Goal: Task Accomplishment & Management: Use online tool/utility

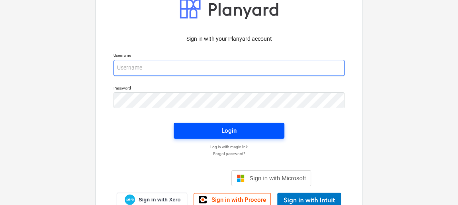
type input "[EMAIL_ADDRESS][DOMAIN_NAME]"
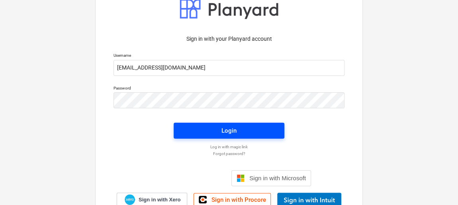
click at [235, 128] on div "Login" at bounding box center [229, 130] width 15 height 10
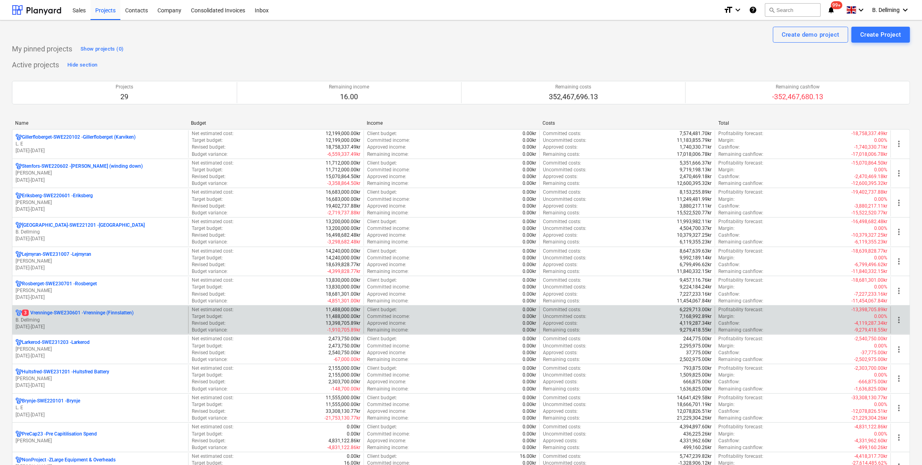
click at [53, 204] on p "3 Vrenninge-SWE230601 - Vrenninge (Finnslatten)" at bounding box center [78, 313] width 112 height 7
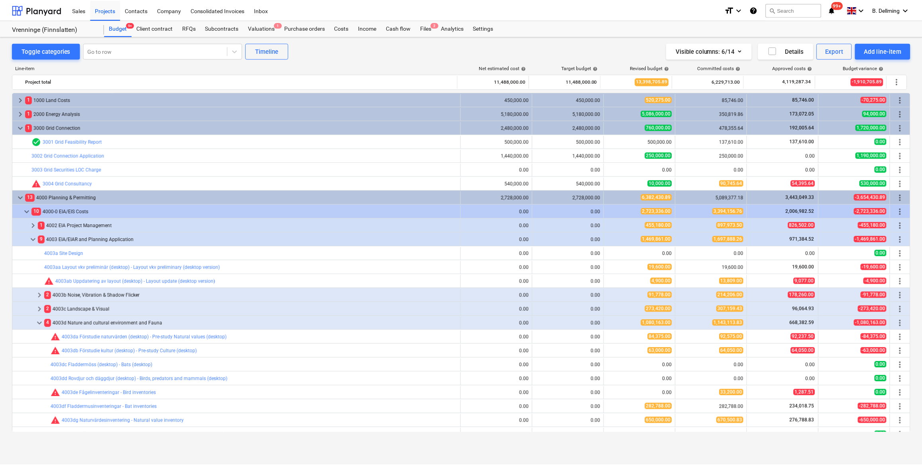
scroll to position [207, 0]
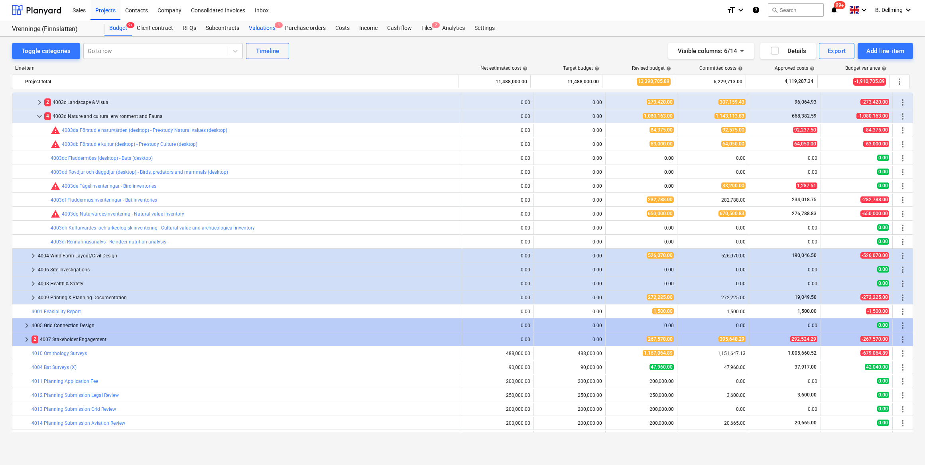
click at [267, 27] on div "Valuations 1" at bounding box center [262, 28] width 36 height 16
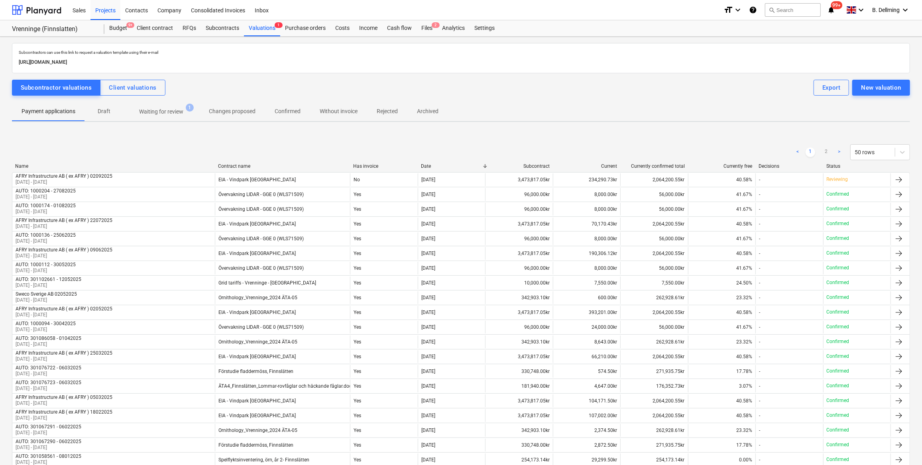
click at [153, 112] on p "Waiting for review" at bounding box center [161, 112] width 44 height 8
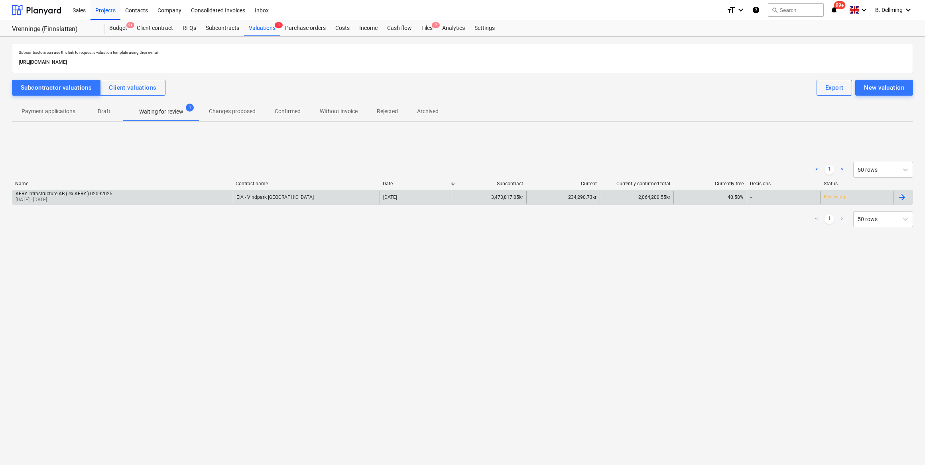
click at [330, 194] on div "EIA - Vindpark [GEOGRAPHIC_DATA]" at bounding box center [306, 197] width 147 height 13
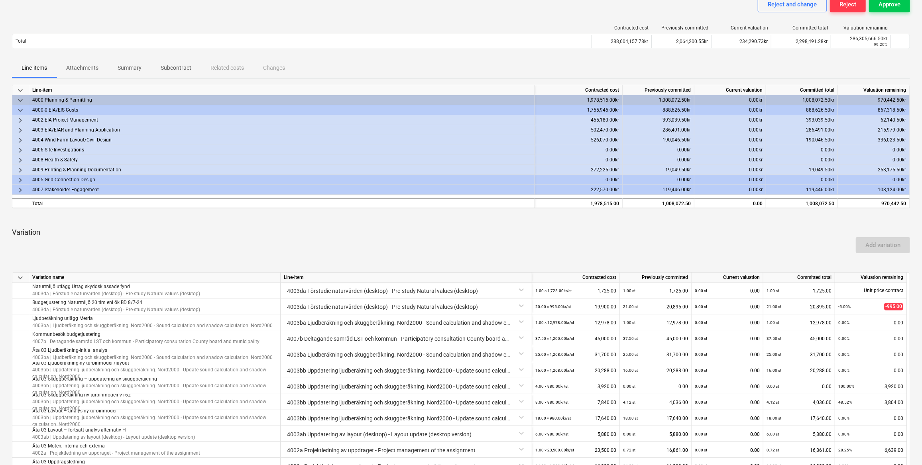
scroll to position [36, 0]
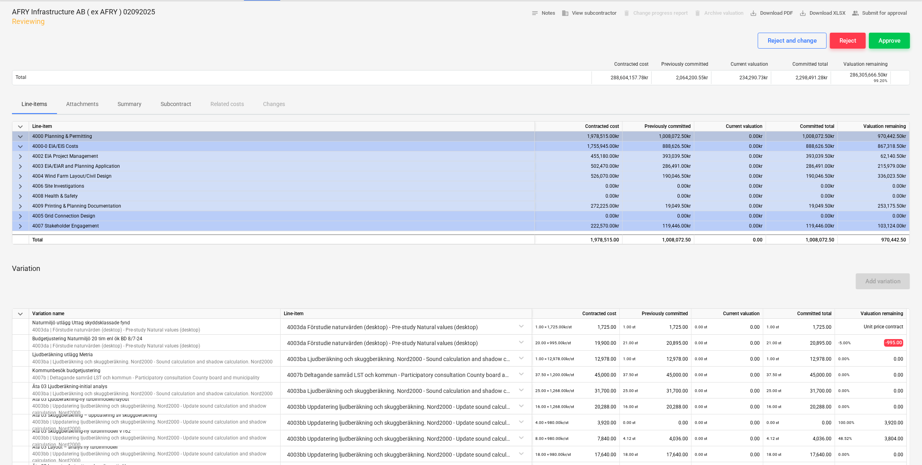
click at [20, 134] on span "keyboard_arrow_down" at bounding box center [21, 137] width 10 height 10
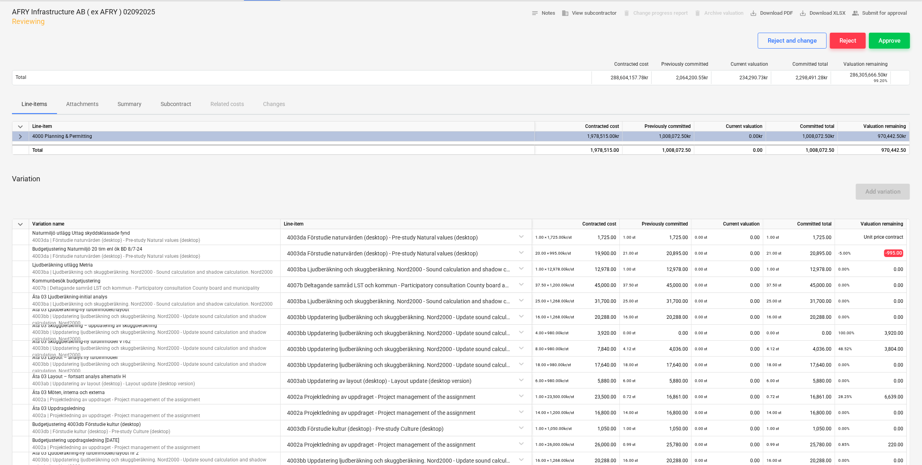
click at [20, 134] on span "keyboard_arrow_right" at bounding box center [21, 137] width 10 height 10
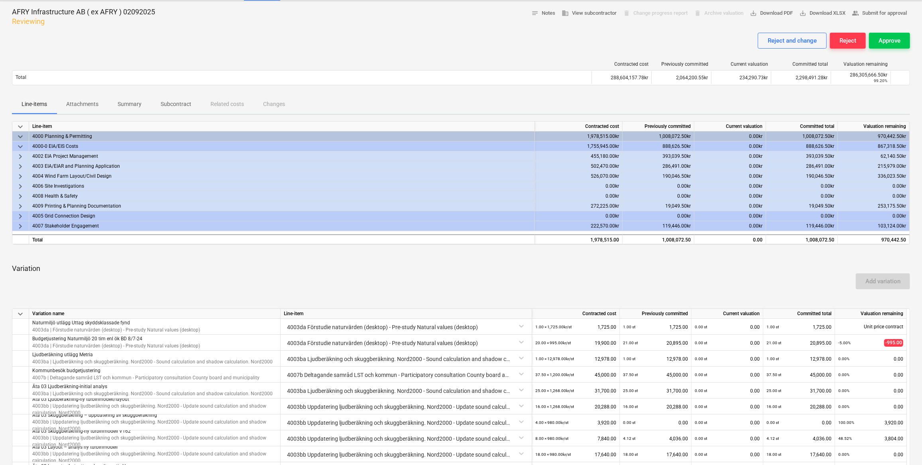
click at [20, 143] on span "keyboard_arrow_down" at bounding box center [21, 147] width 10 height 10
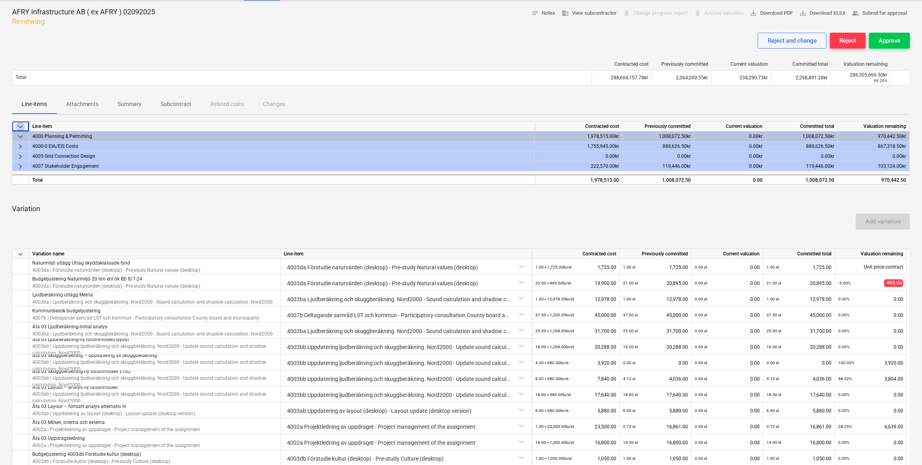
click at [20, 126] on span "keyboard_arrow_down" at bounding box center [21, 127] width 10 height 10
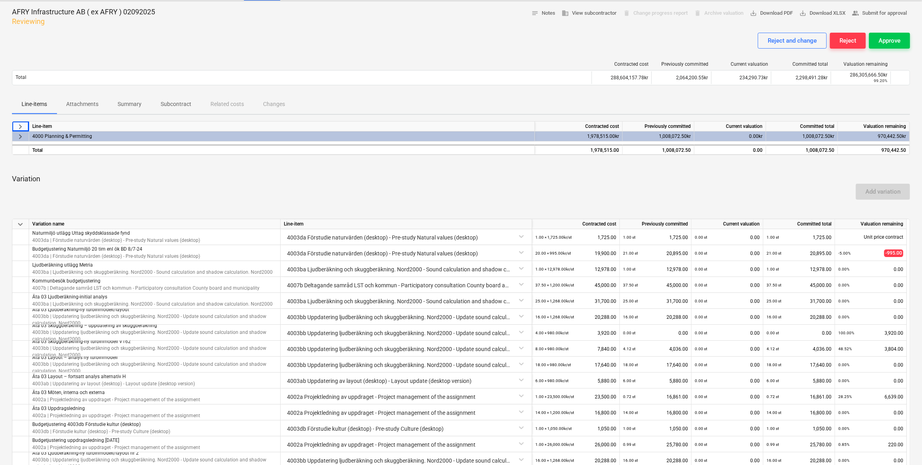
click at [20, 126] on span "keyboard_arrow_right" at bounding box center [21, 127] width 10 height 10
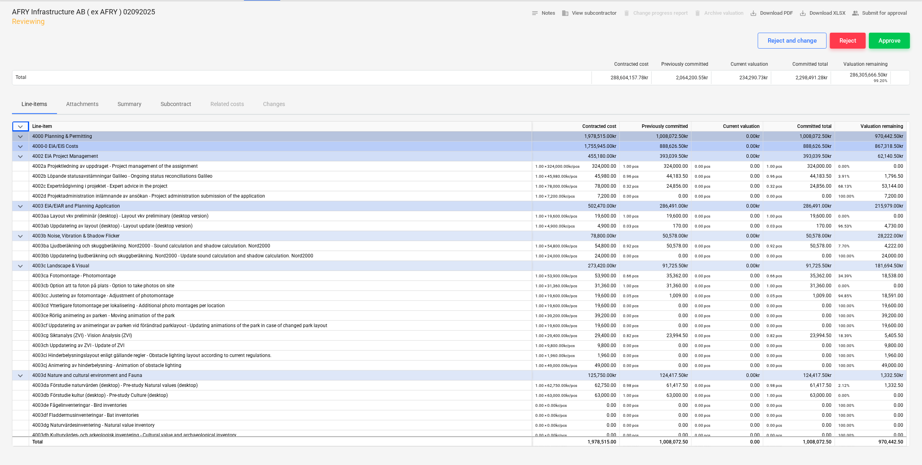
scroll to position [0, 0]
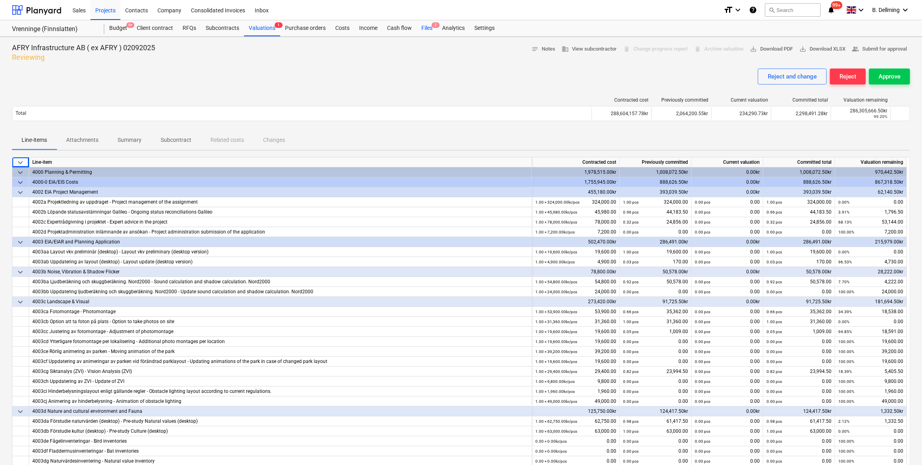
click at [423, 31] on div "Files 2" at bounding box center [427, 28] width 21 height 16
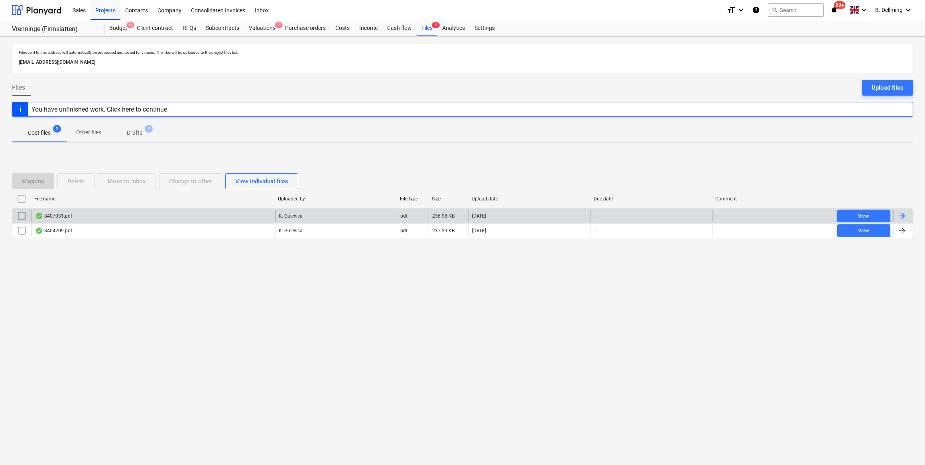
click at [54, 204] on div "8407031.pdf" at bounding box center [53, 216] width 37 height 6
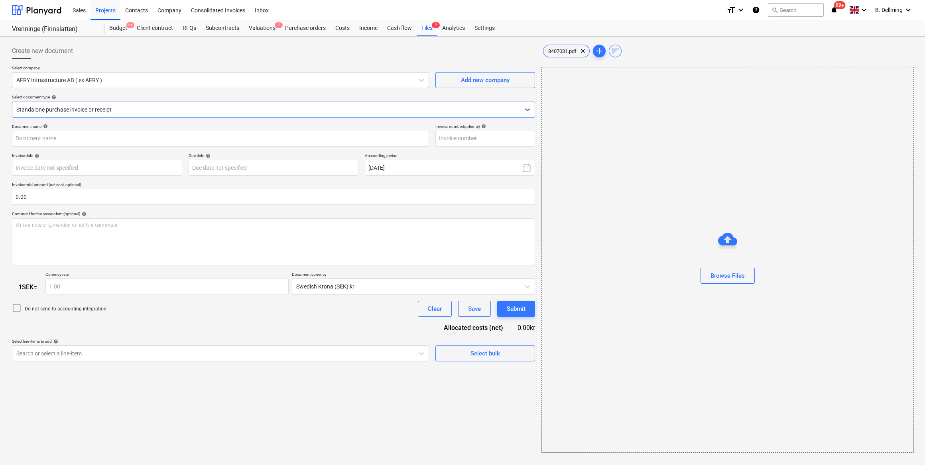
type input "8407031"
type input "[DATE]"
click at [458, 84] on link "2" at bounding box center [733, 85] width 10 height 10
click at [426, 26] on div "Files 2" at bounding box center [427, 28] width 21 height 16
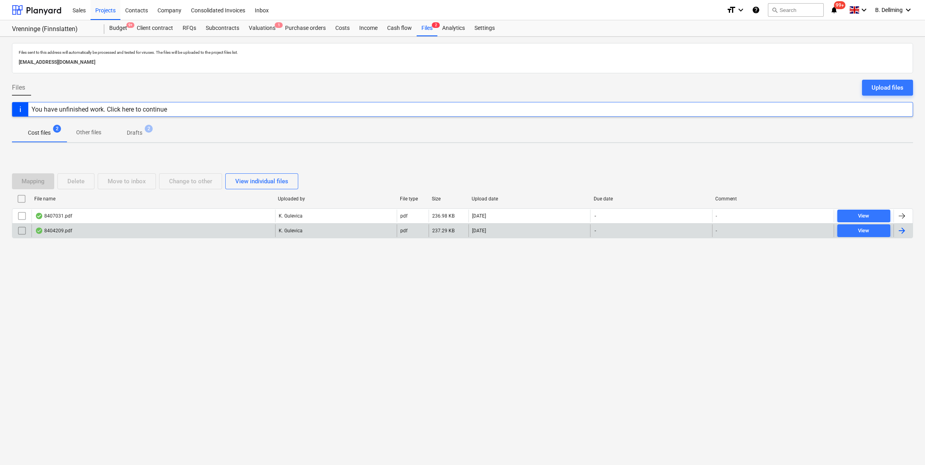
click at [64, 204] on div "8404209.pdf" at bounding box center [53, 231] width 37 height 6
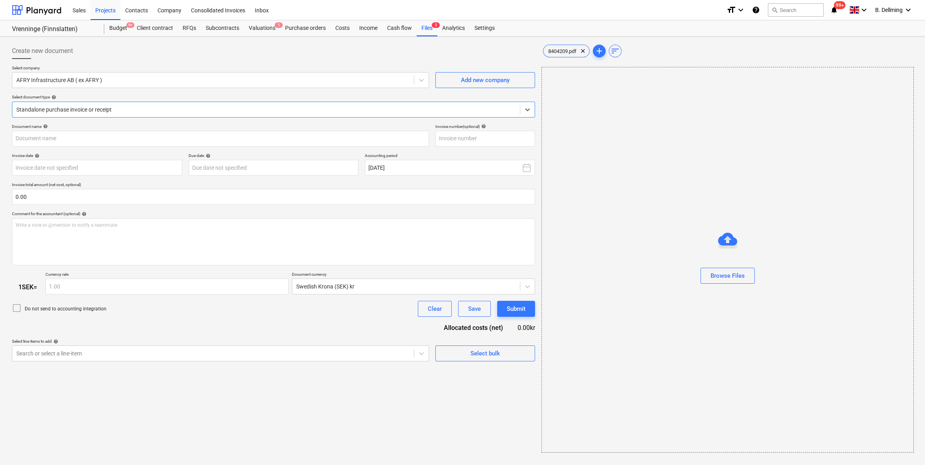
type input "8404209"
type input "[DATE]"
click at [458, 83] on link "2" at bounding box center [733, 85] width 10 height 10
click at [261, 29] on div "Valuations 1" at bounding box center [262, 28] width 36 height 16
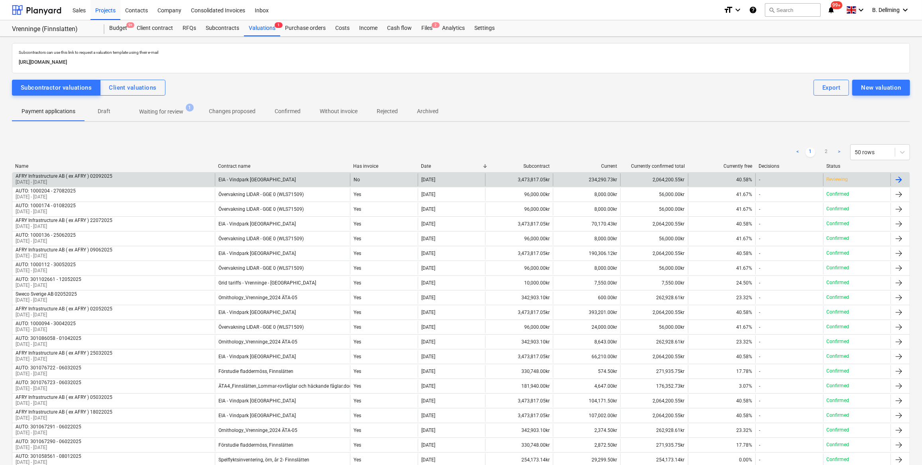
click at [458, 178] on div "234,290.73kr" at bounding box center [586, 179] width 67 height 13
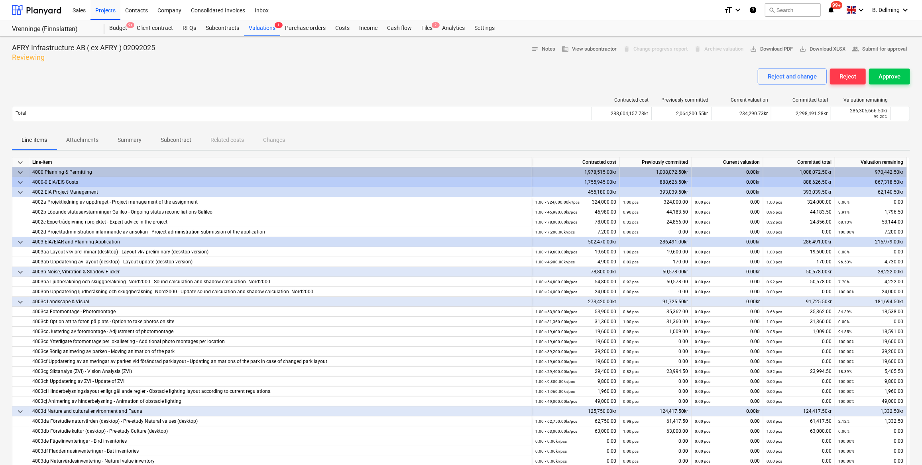
drag, startPoint x: 889, startPoint y: 78, endPoint x: 573, endPoint y: 137, distance: 320.8
click at [430, 28] on div "Files 2" at bounding box center [427, 28] width 21 height 16
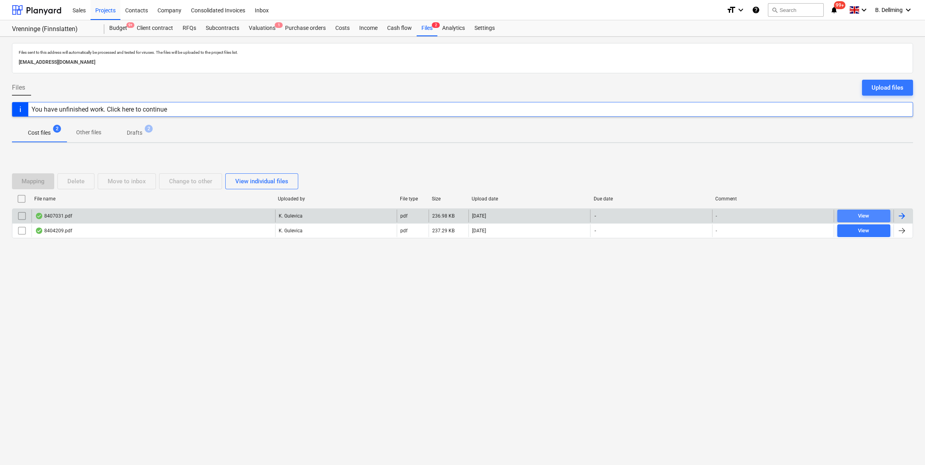
click at [458, 204] on div "View" at bounding box center [863, 216] width 11 height 9
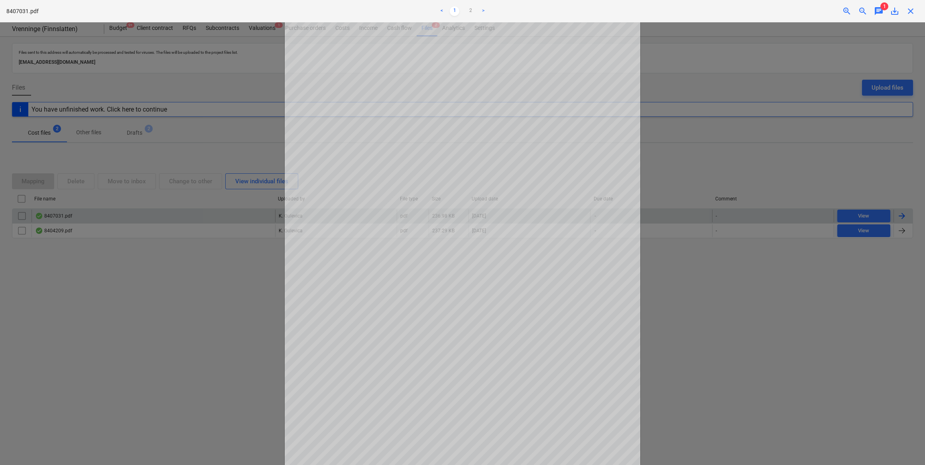
click at [458, 11] on span "close" at bounding box center [911, 11] width 10 height 10
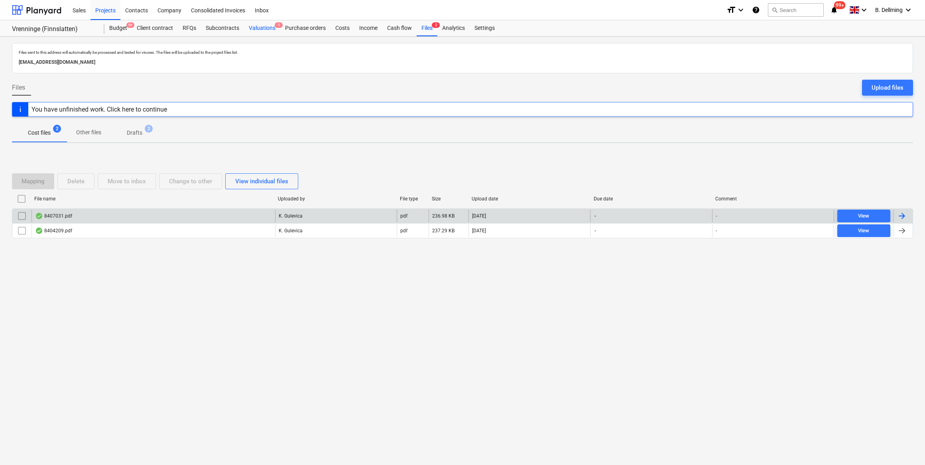
click at [249, 30] on div "Valuations 1" at bounding box center [262, 28] width 36 height 16
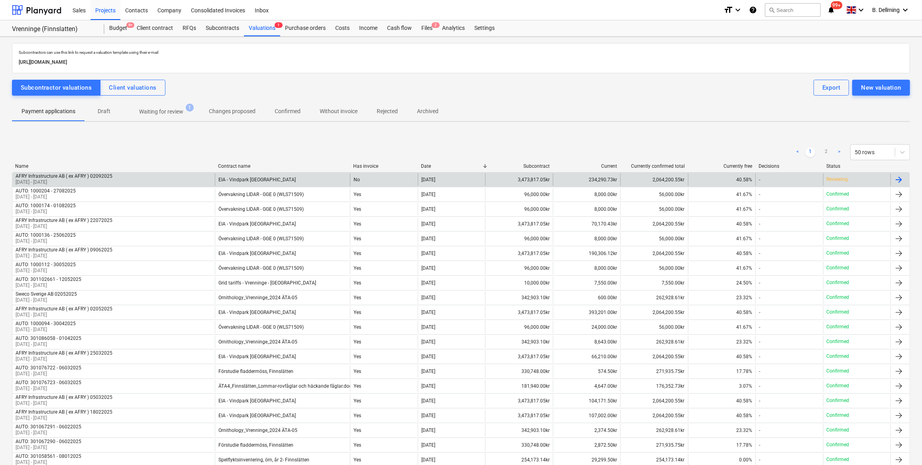
click at [458, 179] on div "[DATE]" at bounding box center [451, 179] width 67 height 13
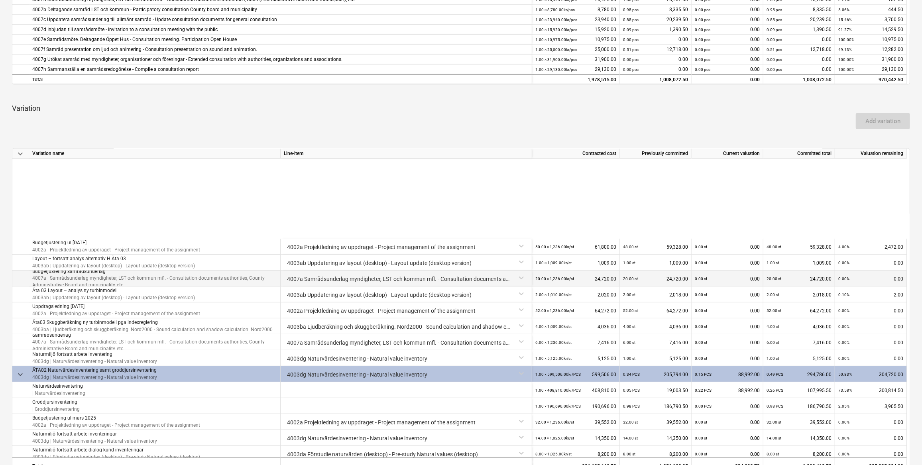
scroll to position [398, 0]
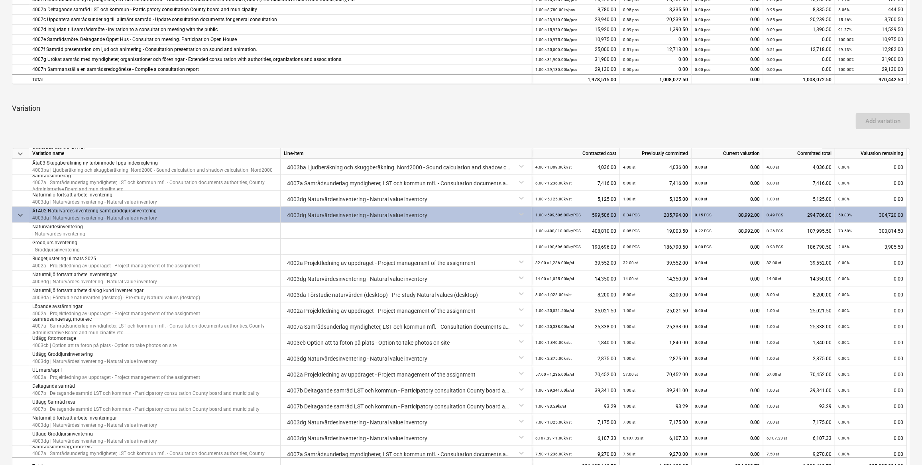
click at [20, 204] on span "keyboard_arrow_down" at bounding box center [21, 215] width 10 height 10
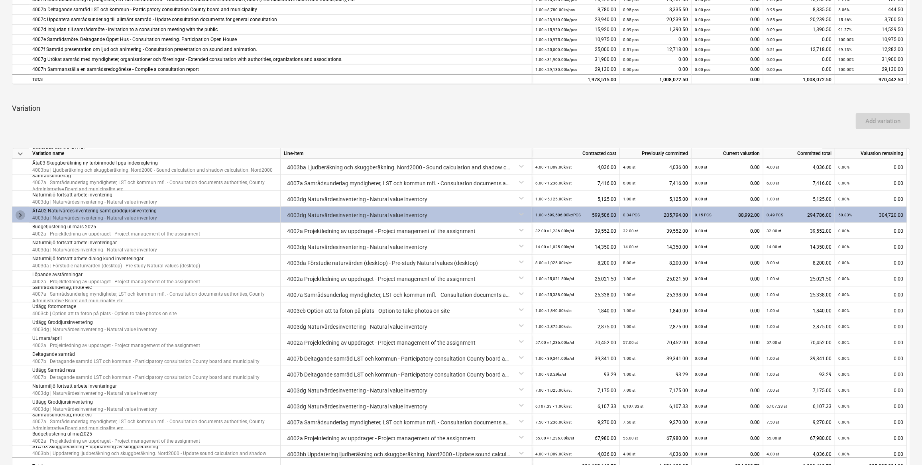
click at [20, 204] on span "keyboard_arrow_right" at bounding box center [21, 215] width 10 height 10
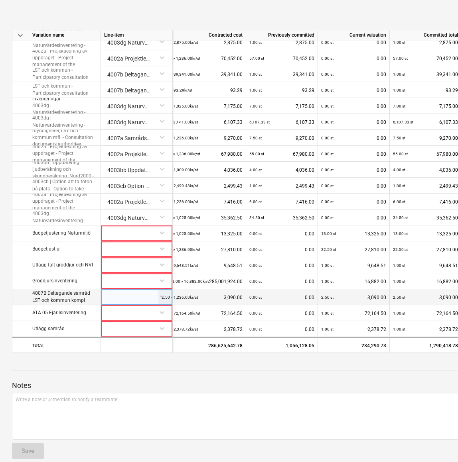
scroll to position [533, 0]
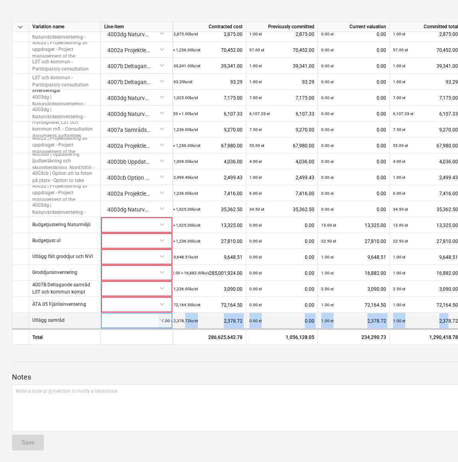
drag, startPoint x: 446, startPoint y: 319, endPoint x: 183, endPoint y: 317, distance: 263.5
click at [0, 0] on div "Utlägg samråd 1.00 × 2,378.72kr / st 2,378.72 0.00 st 0.00 1.00 st 2,378.72 1.0…" at bounding box center [0, 0] width 0 height 0
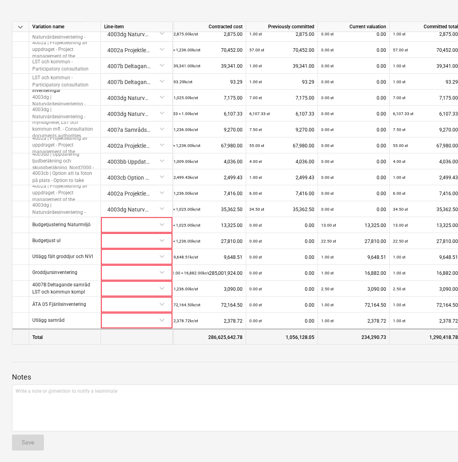
drag, startPoint x: 183, startPoint y: 317, endPoint x: 193, endPoint y: 334, distance: 19.9
click at [193, 204] on div "286,625,642.78" at bounding box center [202, 337] width 88 height 16
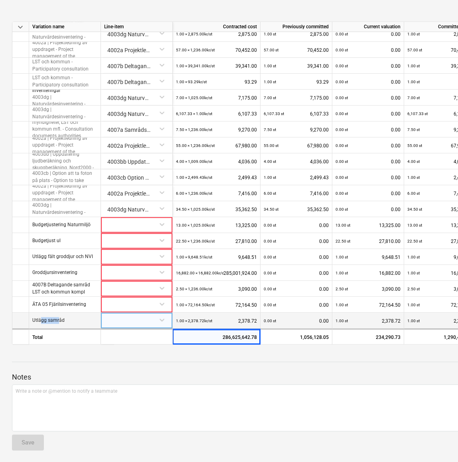
drag, startPoint x: 39, startPoint y: 317, endPoint x: 58, endPoint y: 318, distance: 18.4
click at [58, 204] on p "Utlägg samråd" at bounding box center [48, 320] width 32 height 7
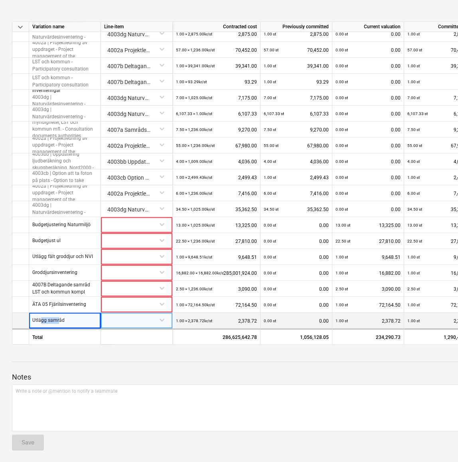
drag, startPoint x: 58, startPoint y: 318, endPoint x: 48, endPoint y: 319, distance: 9.6
click at [48, 204] on p "Utlägg samråd" at bounding box center [48, 320] width 32 height 7
drag, startPoint x: 48, startPoint y: 319, endPoint x: 40, endPoint y: 319, distance: 8.0
click at [40, 204] on p "Utlägg samråd" at bounding box center [48, 320] width 32 height 7
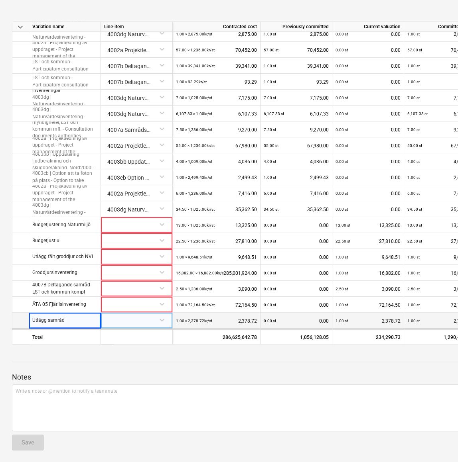
click at [39, 204] on p "Utlägg samråd" at bounding box center [48, 320] width 32 height 7
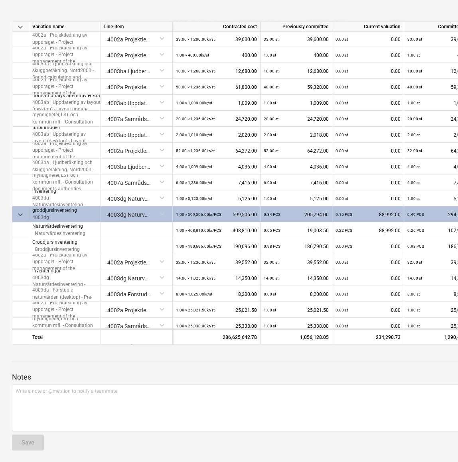
scroll to position [236, 0]
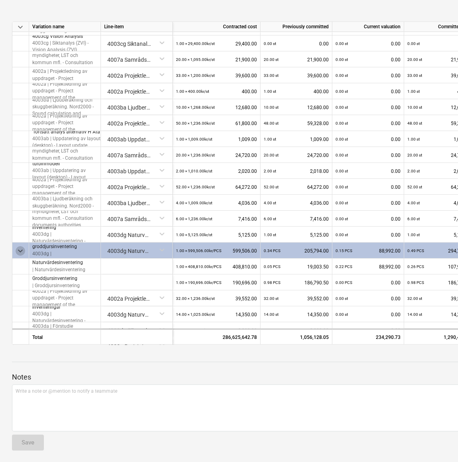
click at [23, 204] on span "keyboard_arrow_down" at bounding box center [21, 251] width 10 height 10
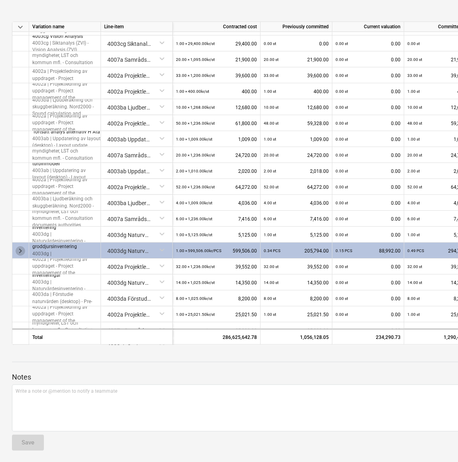
click at [23, 204] on span "keyboard_arrow_right" at bounding box center [21, 251] width 10 height 10
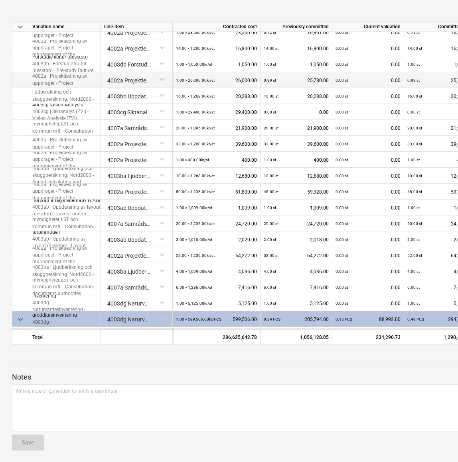
scroll to position [127, 0]
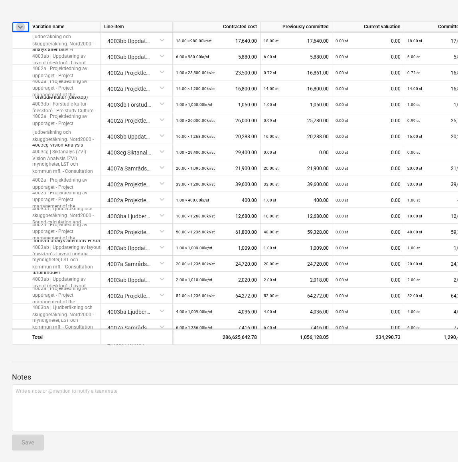
click at [19, 26] on span "keyboard_arrow_down" at bounding box center [21, 27] width 10 height 10
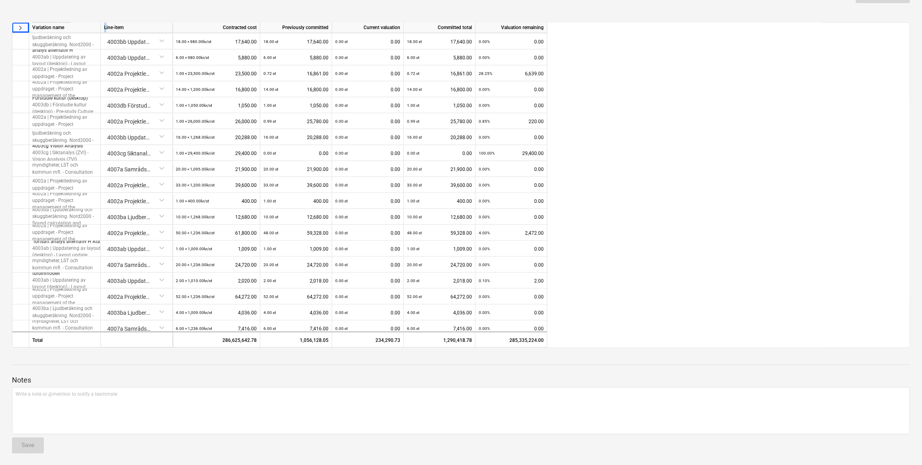
scroll to position [126, 0]
drag, startPoint x: 99, startPoint y: 26, endPoint x: 155, endPoint y: 32, distance: 56.6
click at [155, 32] on div "keyboard_arrow_right Variation name Line-item Contracted cost Previously commit…" at bounding box center [461, 185] width 898 height 326
drag, startPoint x: 155, startPoint y: 32, endPoint x: 141, endPoint y: 10, distance: 25.9
click at [141, 10] on div at bounding box center [461, 13] width 898 height 6
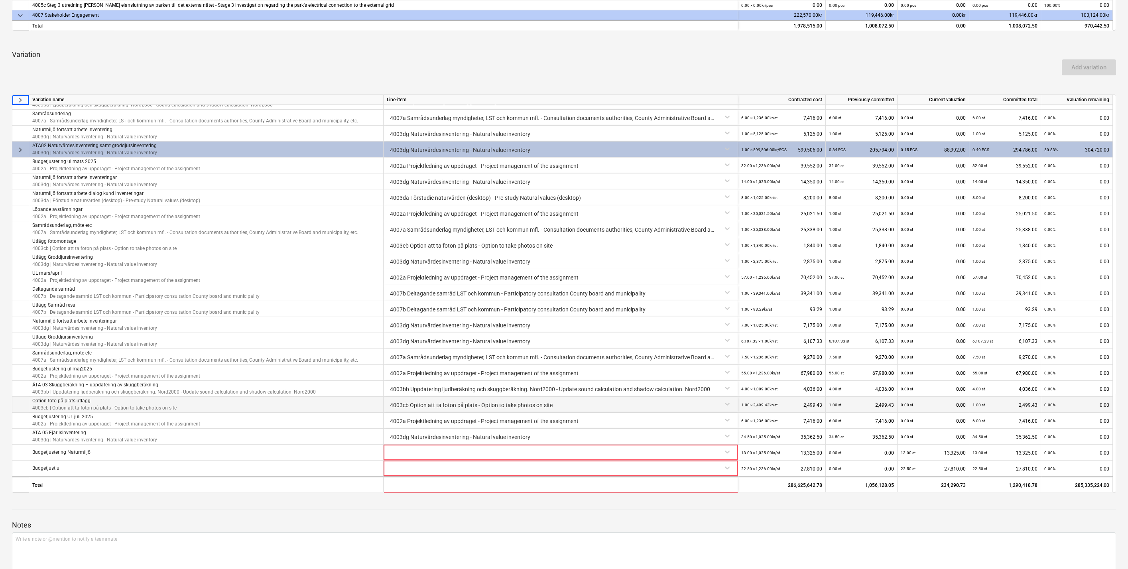
scroll to position [410, 0]
click at [20, 149] on span "keyboard_arrow_right" at bounding box center [21, 150] width 10 height 10
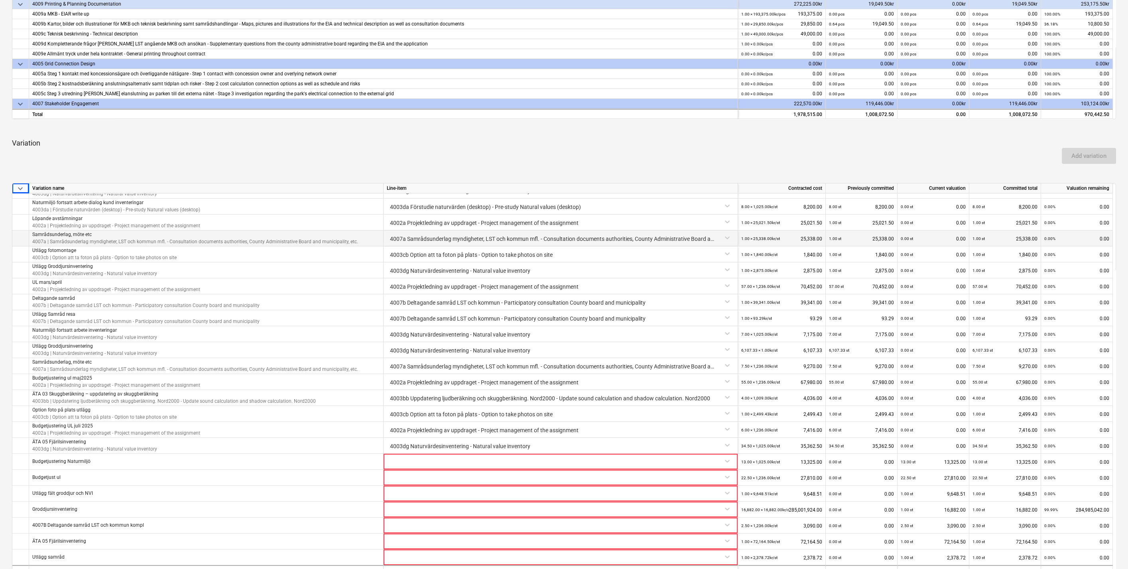
scroll to position [566, 0]
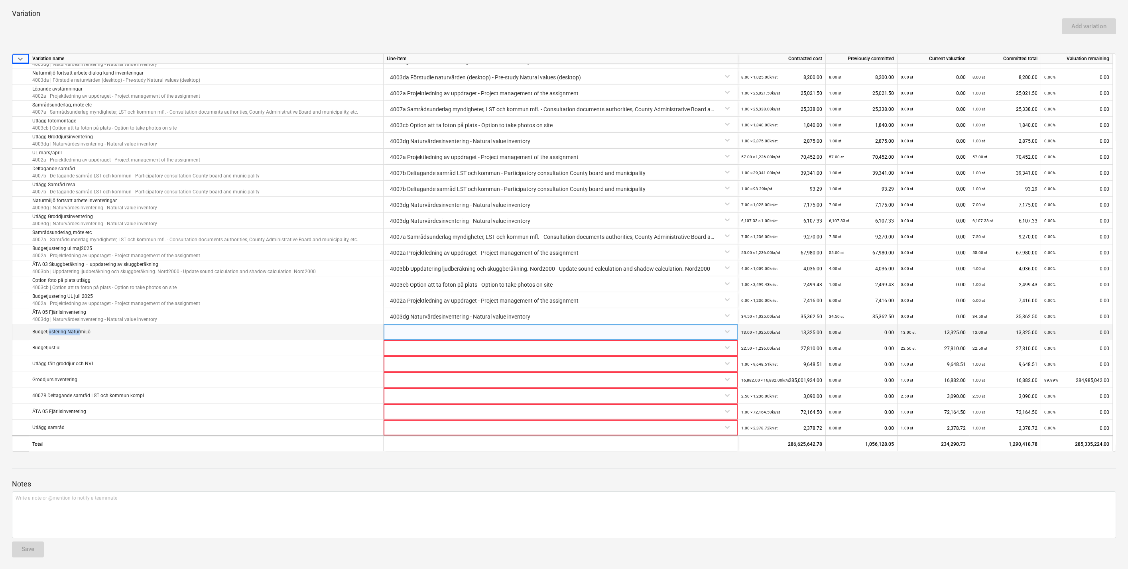
drag, startPoint x: 49, startPoint y: 330, endPoint x: 80, endPoint y: 329, distance: 31.1
click at [80, 204] on p "Budgetjustering Naturmiljö" at bounding box center [61, 332] width 58 height 7
drag, startPoint x: 80, startPoint y: 329, endPoint x: 61, endPoint y: 332, distance: 18.5
click at [61, 204] on p "Budgetjustering Naturmiljö" at bounding box center [61, 332] width 58 height 7
click at [47, 204] on p "Budgetjustering Naturmiljö" at bounding box center [61, 332] width 58 height 7
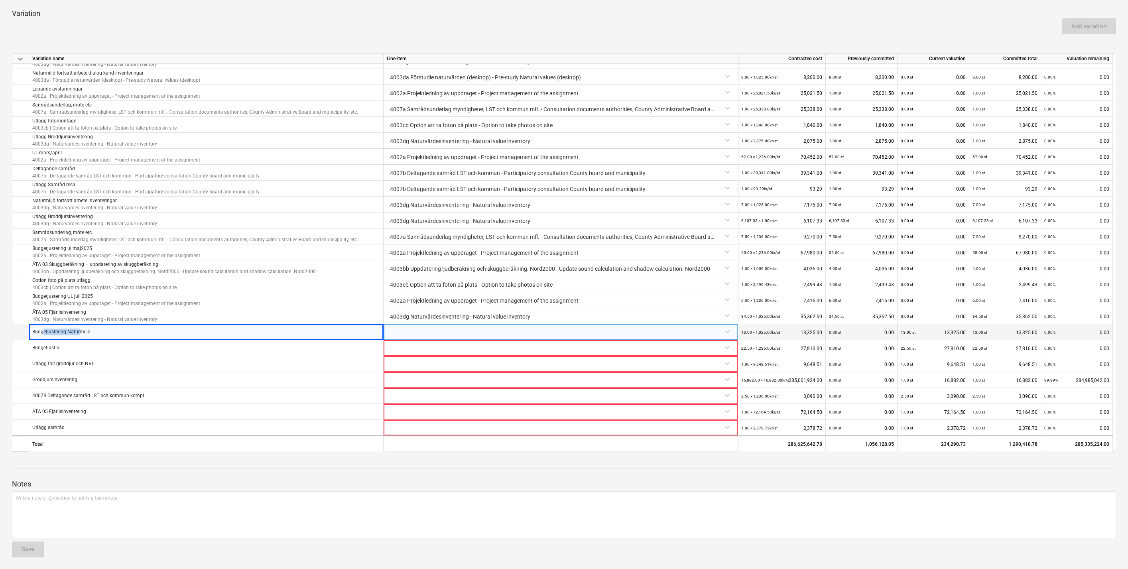
drag, startPoint x: 42, startPoint y: 330, endPoint x: 79, endPoint y: 330, distance: 37.1
click at [79, 204] on p "Budgetjustering Naturmiljö" at bounding box center [61, 332] width 58 height 7
drag, startPoint x: 79, startPoint y: 330, endPoint x: 74, endPoint y: 331, distance: 4.9
click at [74, 204] on p "Budgetjustering Naturmiljö" at bounding box center [61, 332] width 58 height 7
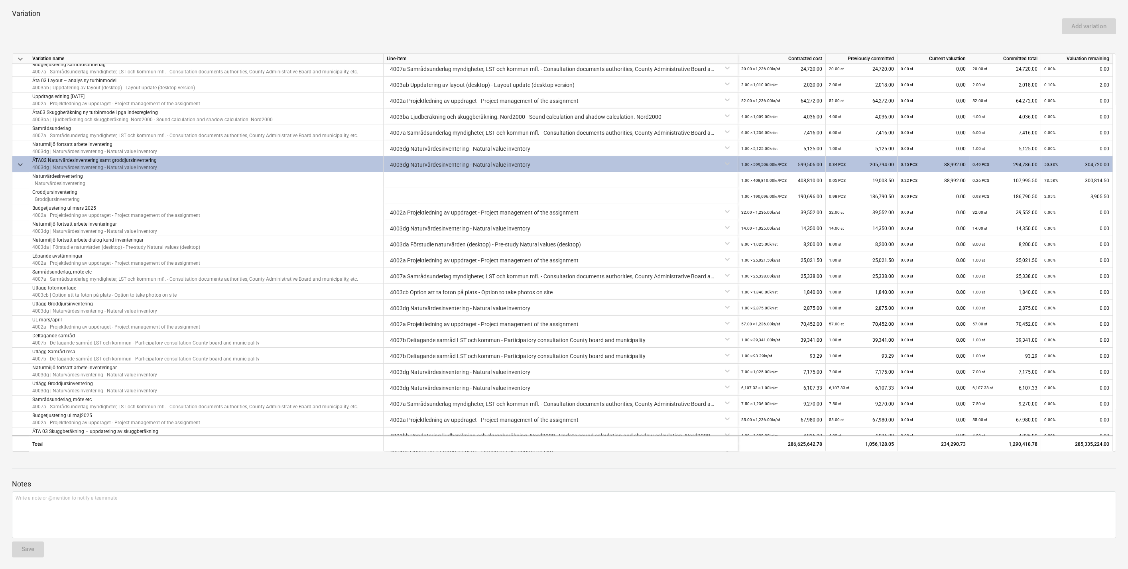
scroll to position [310, 0]
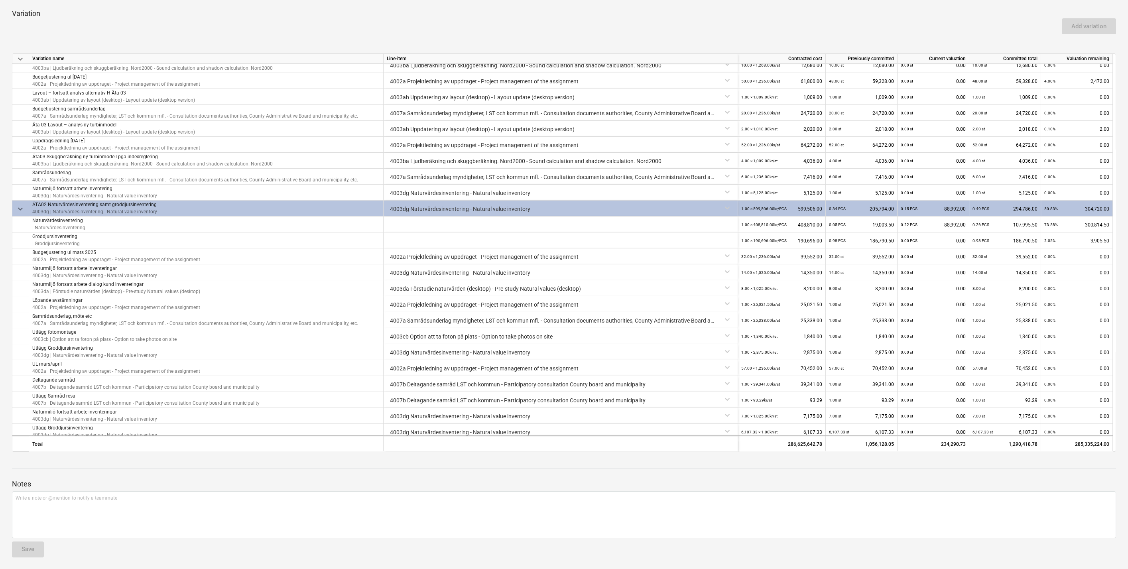
click at [20, 204] on span "keyboard_arrow_down" at bounding box center [21, 209] width 10 height 10
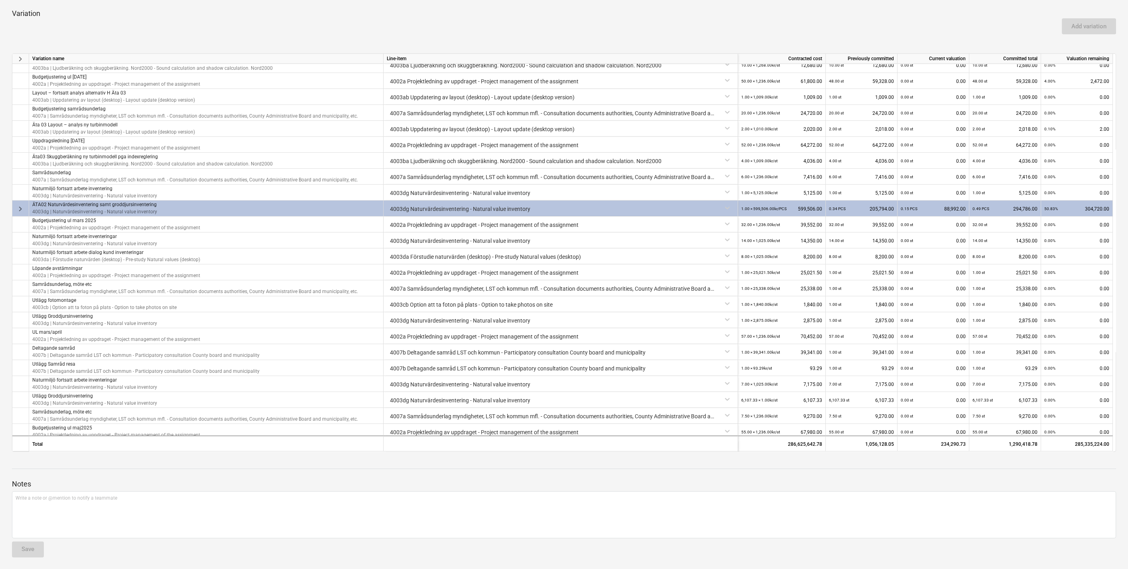
click at [21, 204] on span "keyboard_arrow_right" at bounding box center [21, 209] width 10 height 10
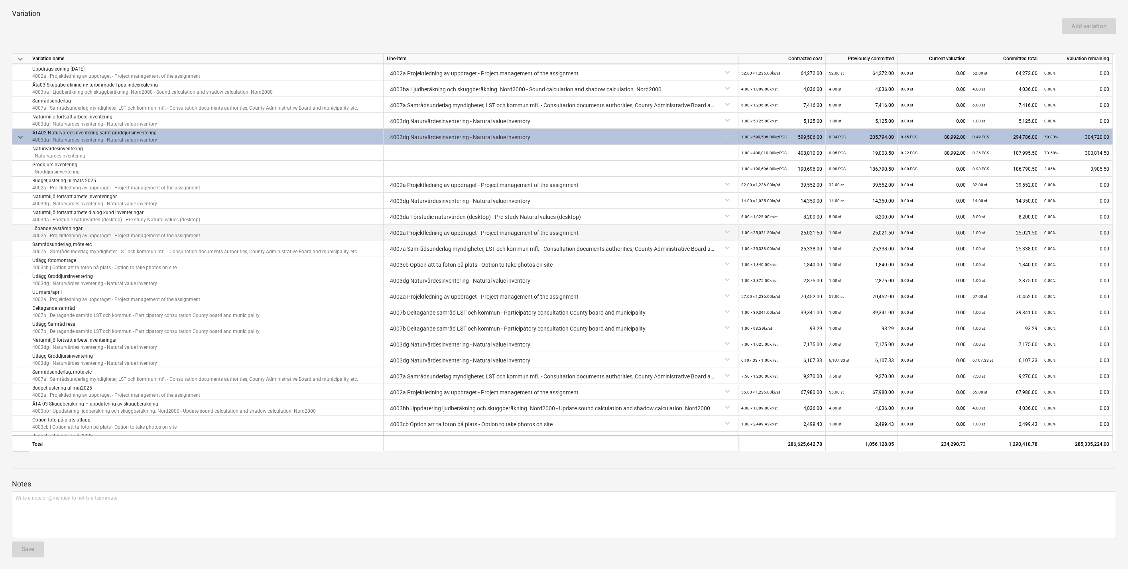
scroll to position [344, 0]
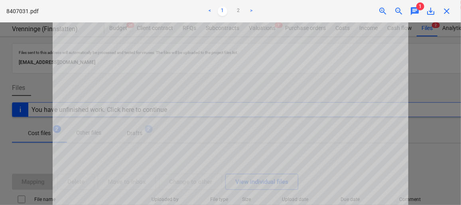
scroll to position [323, 0]
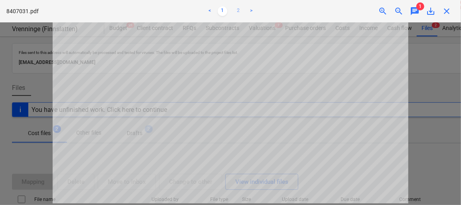
click at [237, 12] on link "2" at bounding box center [239, 11] width 10 height 10
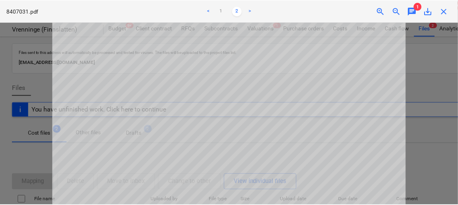
scroll to position [250, 0]
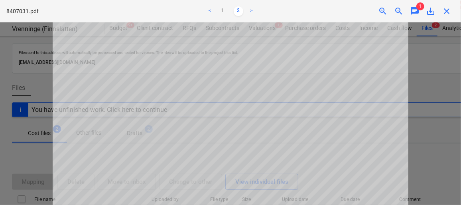
click at [448, 10] on span "close" at bounding box center [447, 11] width 10 height 10
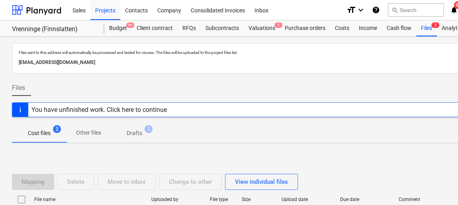
scroll to position [36, 0]
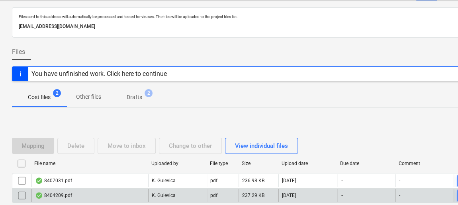
click at [54, 193] on div "8404209.pdf" at bounding box center [53, 195] width 37 height 6
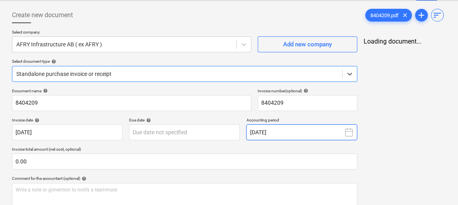
type input "8404209"
type input "[DATE]"
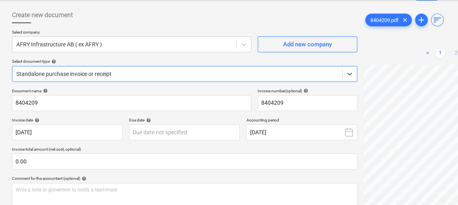
click at [454, 53] on link "2" at bounding box center [457, 54] width 10 height 10
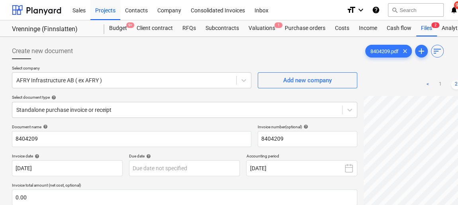
click at [454, 83] on link "2" at bounding box center [457, 85] width 10 height 10
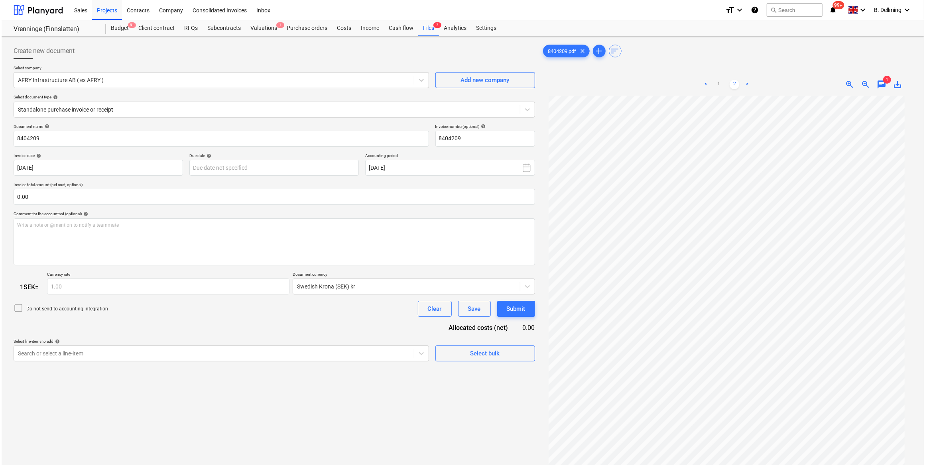
scroll to position [62, 0]
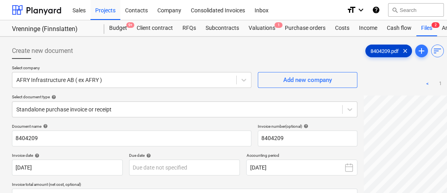
click at [386, 48] on span "8404209.pdf" at bounding box center [385, 51] width 38 height 6
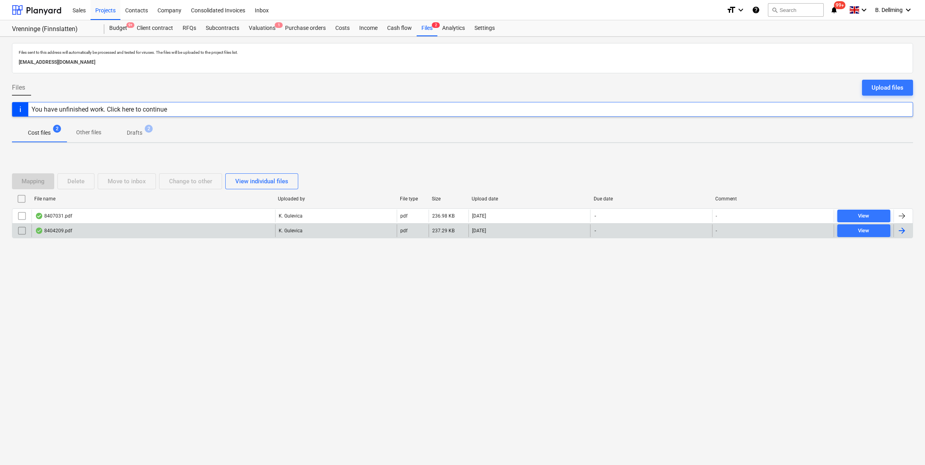
click at [52, 230] on div "8404209.pdf" at bounding box center [53, 231] width 37 height 6
click at [860, 231] on div "View" at bounding box center [863, 230] width 11 height 9
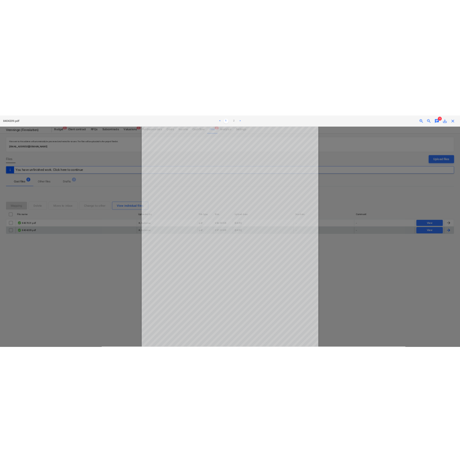
scroll to position [62, 0]
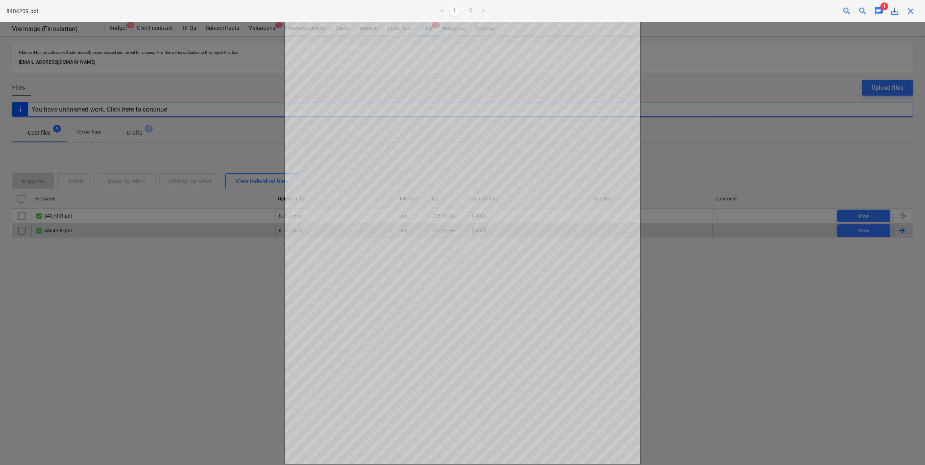
click at [466, 9] on link "2" at bounding box center [471, 11] width 10 height 10
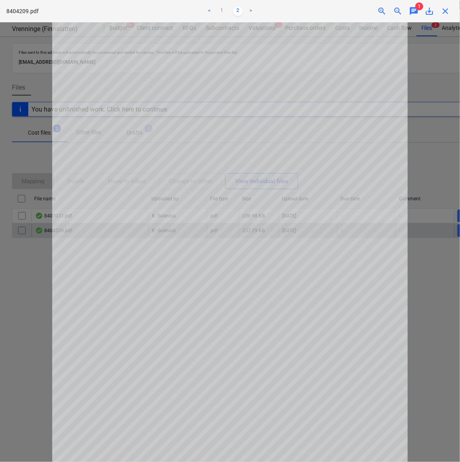
scroll to position [0, 0]
click at [225, 10] on link "1" at bounding box center [222, 11] width 10 height 10
click at [236, 9] on link "2" at bounding box center [238, 11] width 10 height 10
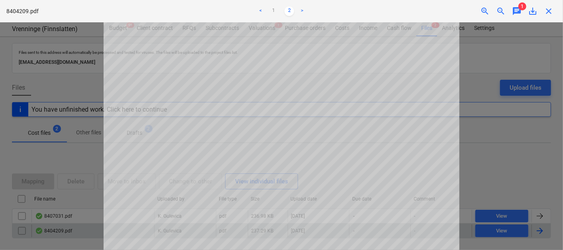
scroll to position [44, 0]
click at [273, 10] on link "1" at bounding box center [274, 11] width 10 height 10
click at [292, 9] on link "2" at bounding box center [290, 11] width 10 height 10
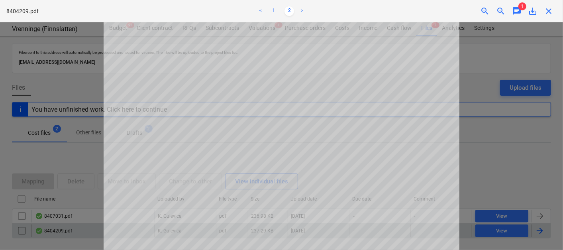
drag, startPoint x: 273, startPoint y: 10, endPoint x: 281, endPoint y: 18, distance: 11.6
click at [273, 10] on link "1" at bounding box center [274, 11] width 10 height 10
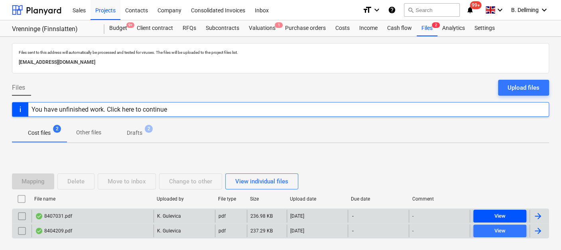
click at [509, 213] on span "View" at bounding box center [499, 216] width 47 height 9
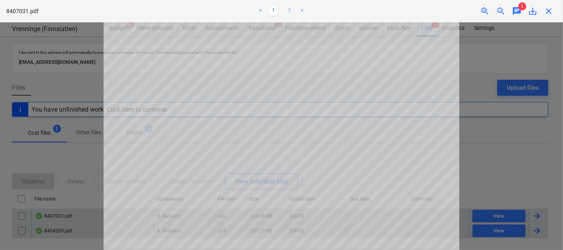
click at [293, 11] on link "2" at bounding box center [290, 11] width 10 height 10
click at [275, 12] on link "1" at bounding box center [274, 11] width 10 height 10
